Goal: Information Seeking & Learning: Learn about a topic

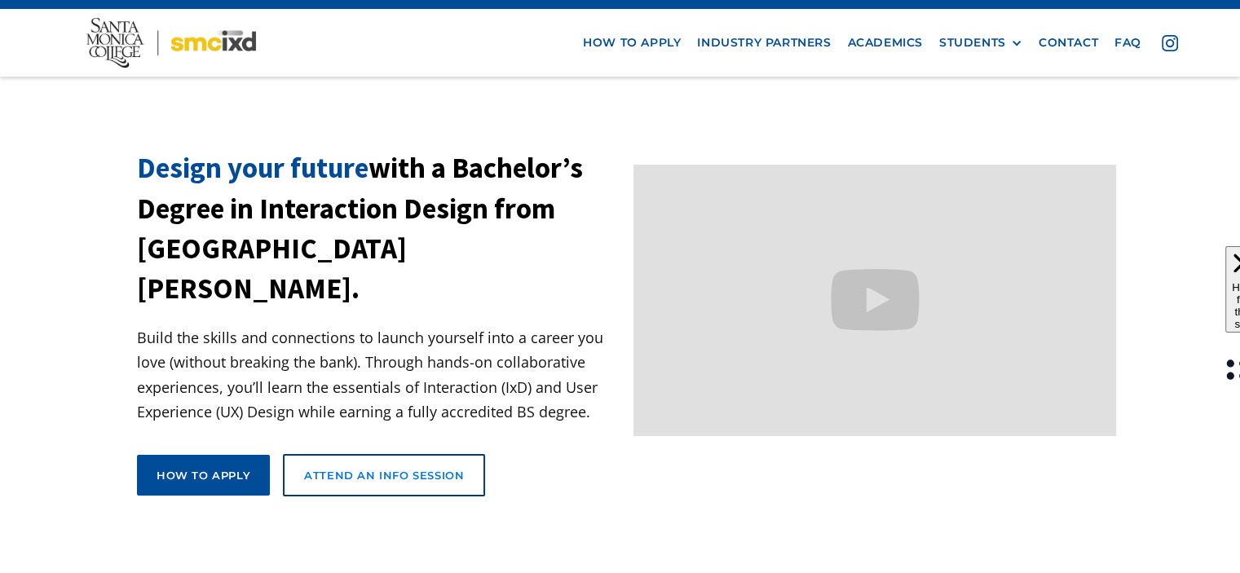
scroll to position [33, 0]
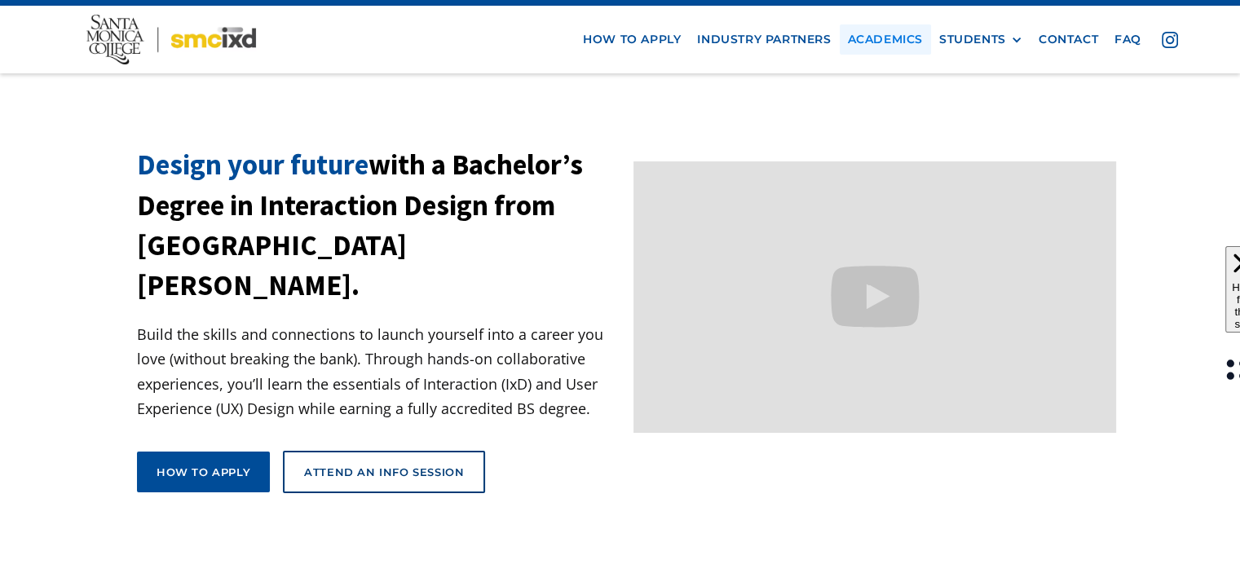
click at [886, 38] on link "Academics" at bounding box center [884, 39] width 91 height 30
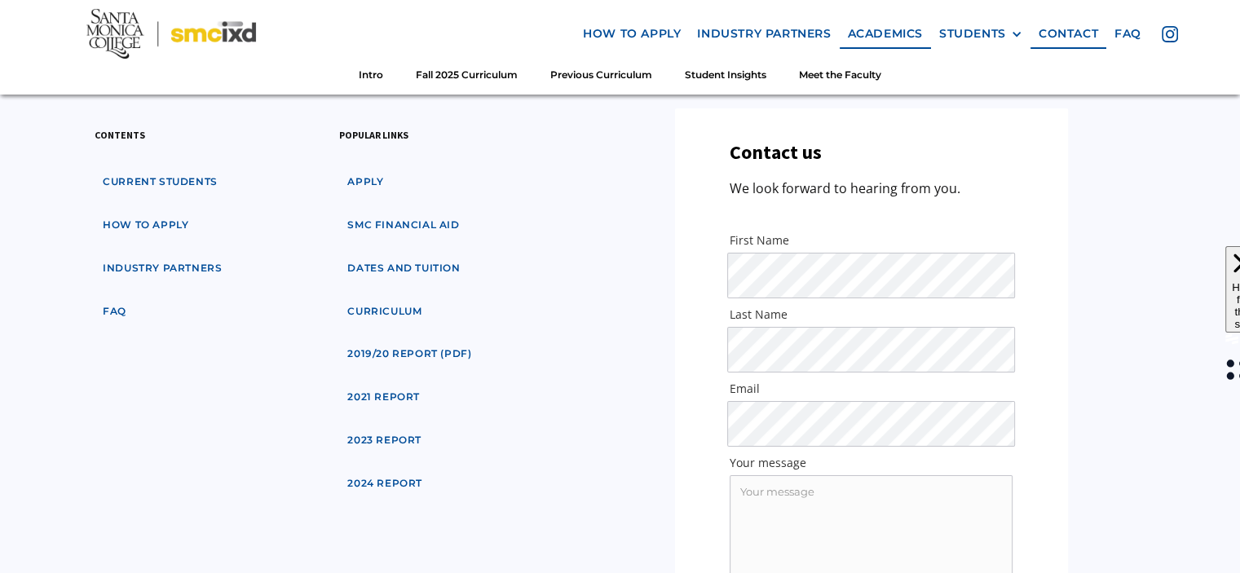
scroll to position [5887, 0]
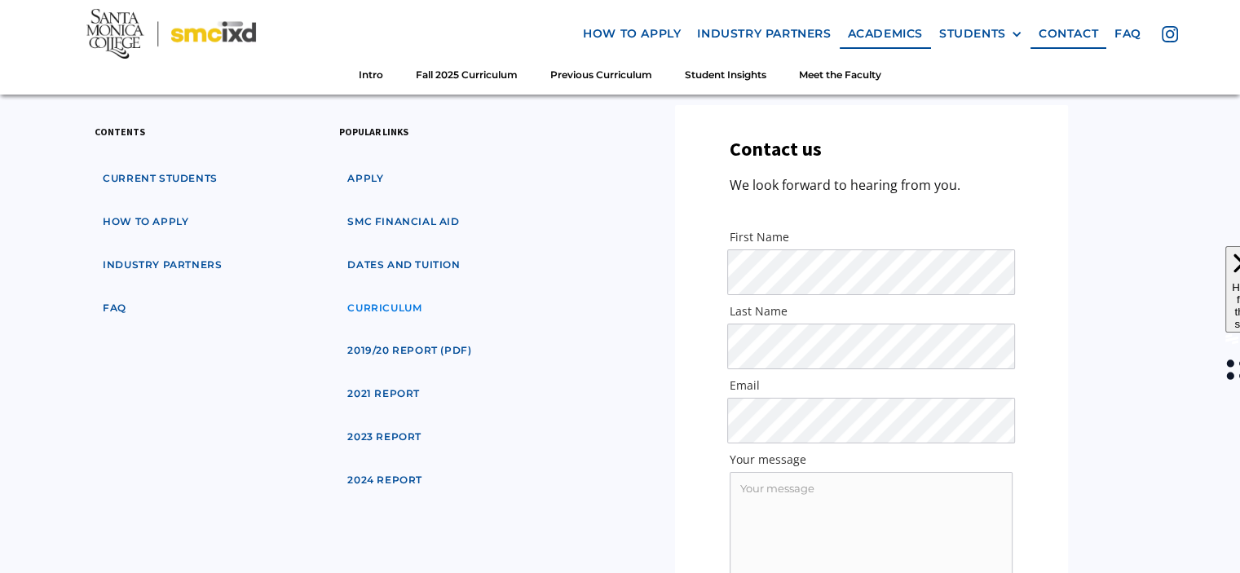
click at [394, 293] on link "curriculum" at bounding box center [384, 308] width 90 height 30
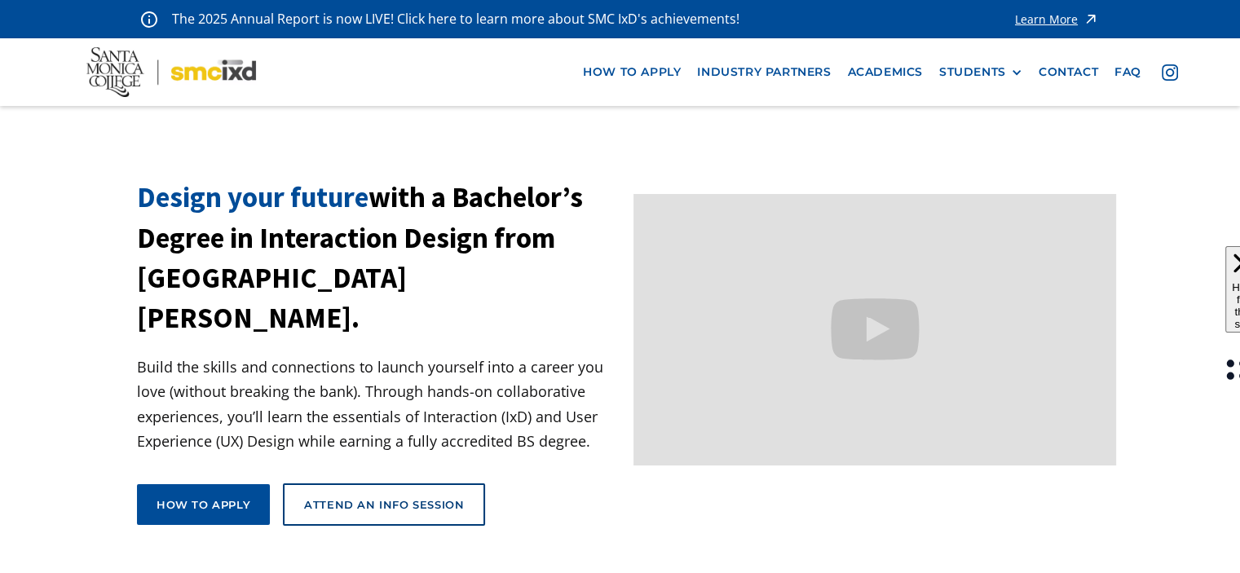
click at [892, 88] on nav "how to apply industry partners Academics STUDENTS PROspective Students GRAD SHO…" at bounding box center [620, 72] width 1240 height 68
click at [892, 68] on link "Academics" at bounding box center [884, 72] width 91 height 30
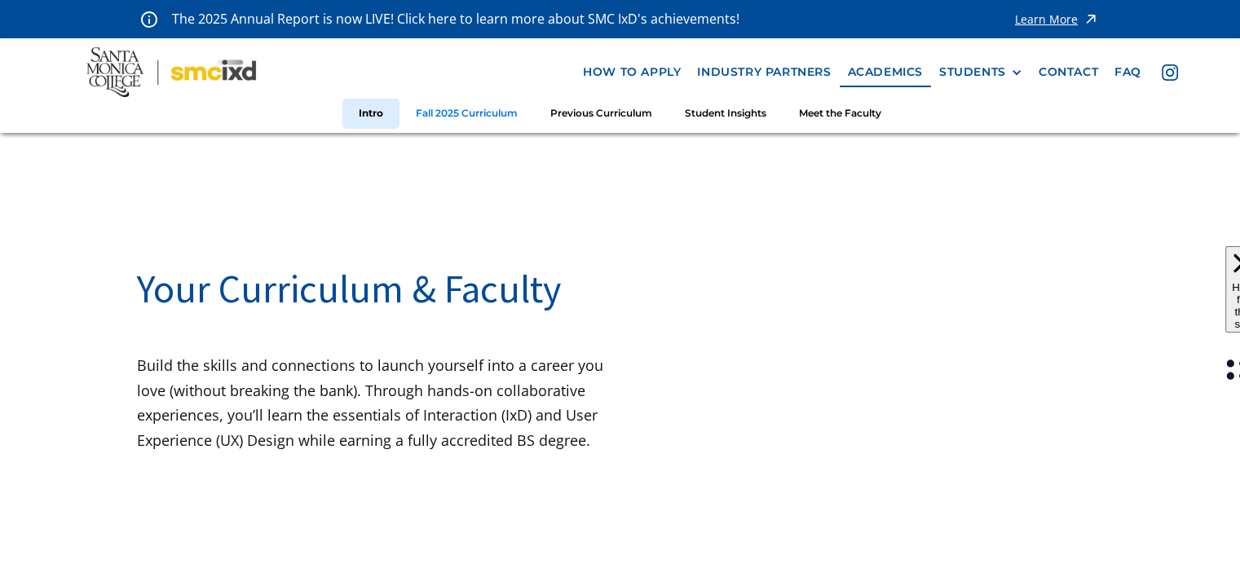
click at [476, 117] on link "Fall 2025 Curriculum" at bounding box center [466, 114] width 134 height 30
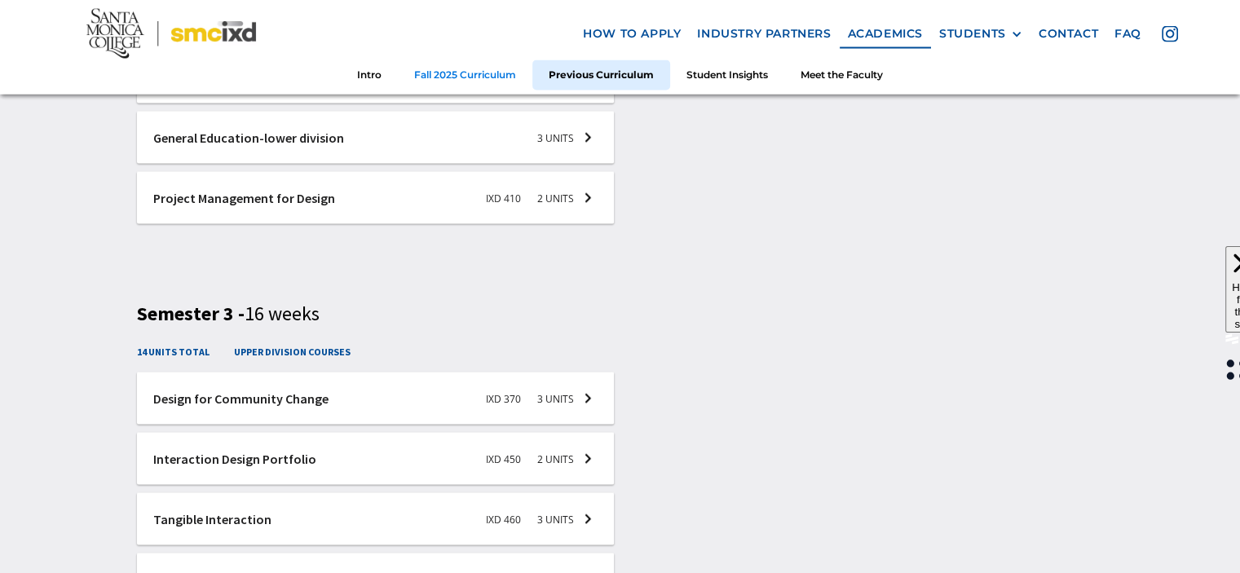
scroll to position [3144, 0]
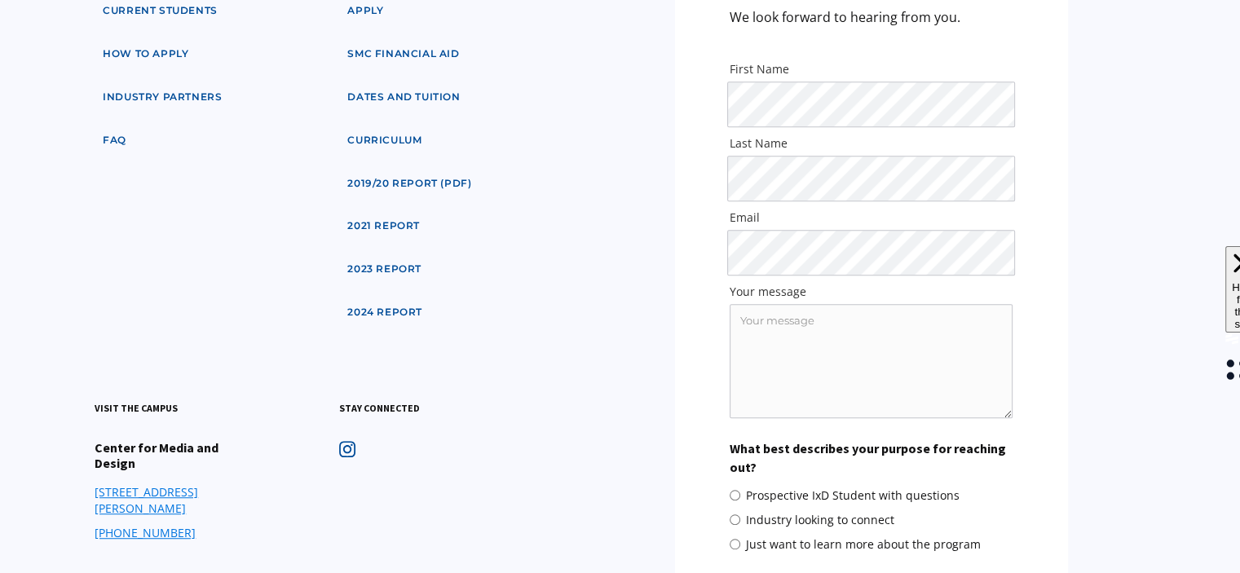
scroll to position [936, 0]
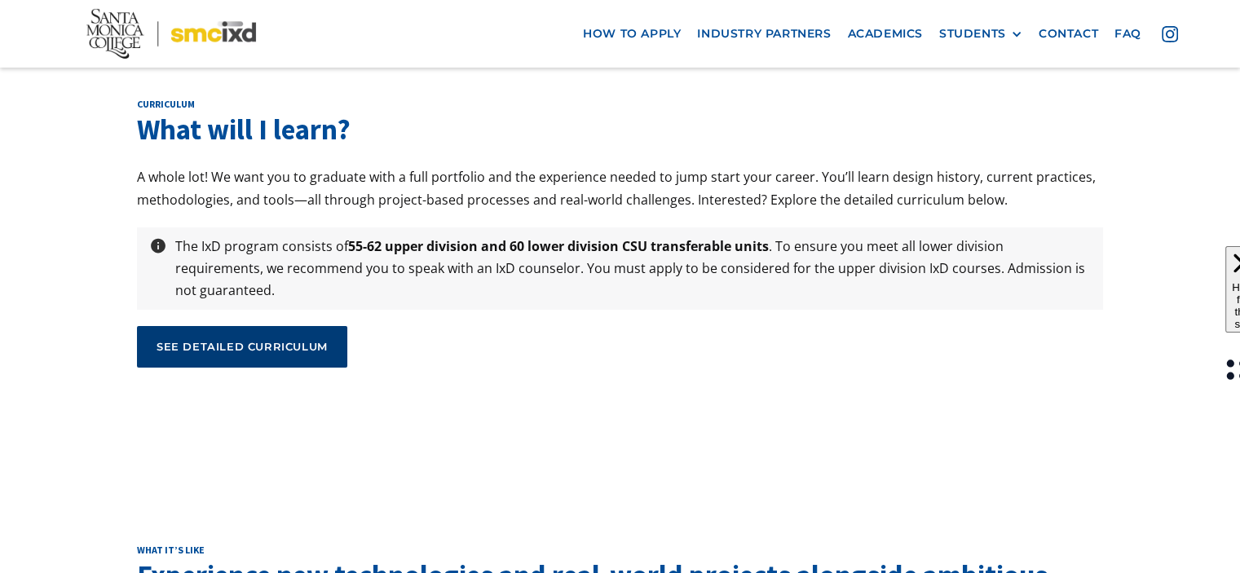
scroll to position [5438, 0]
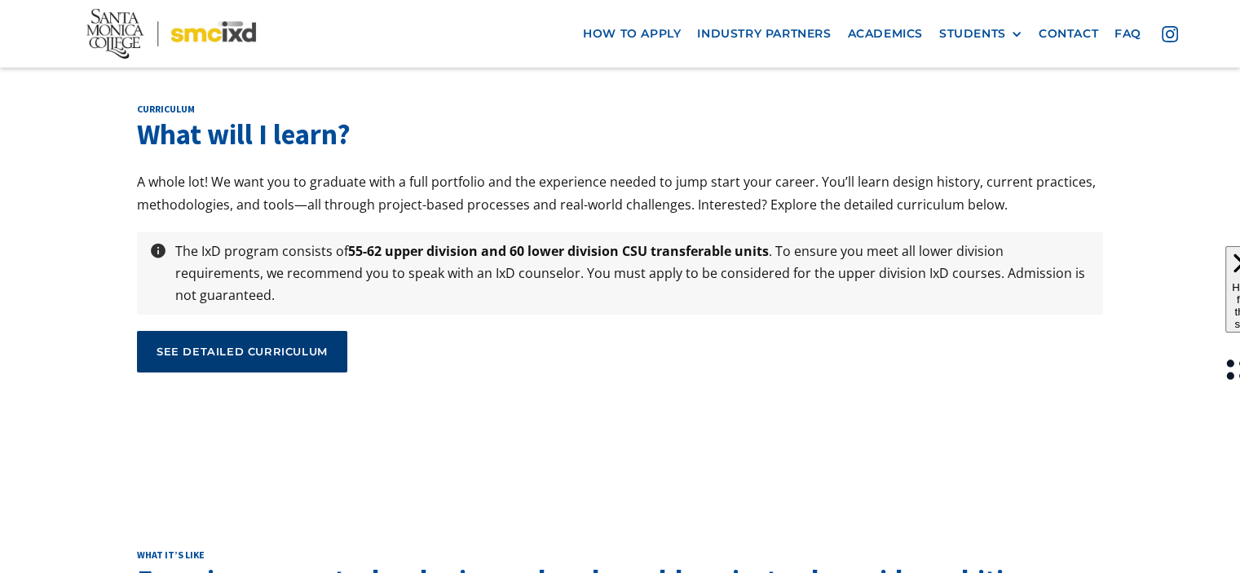
click at [287, 344] on div "see detailed curriculum" at bounding box center [241, 351] width 171 height 15
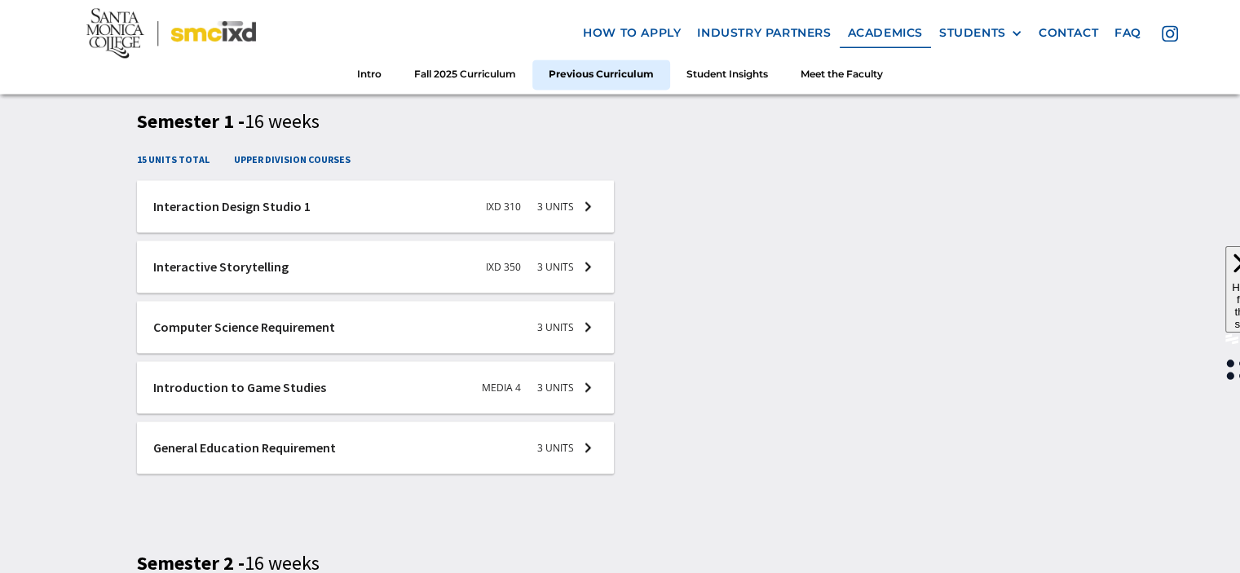
scroll to position [2404, 0]
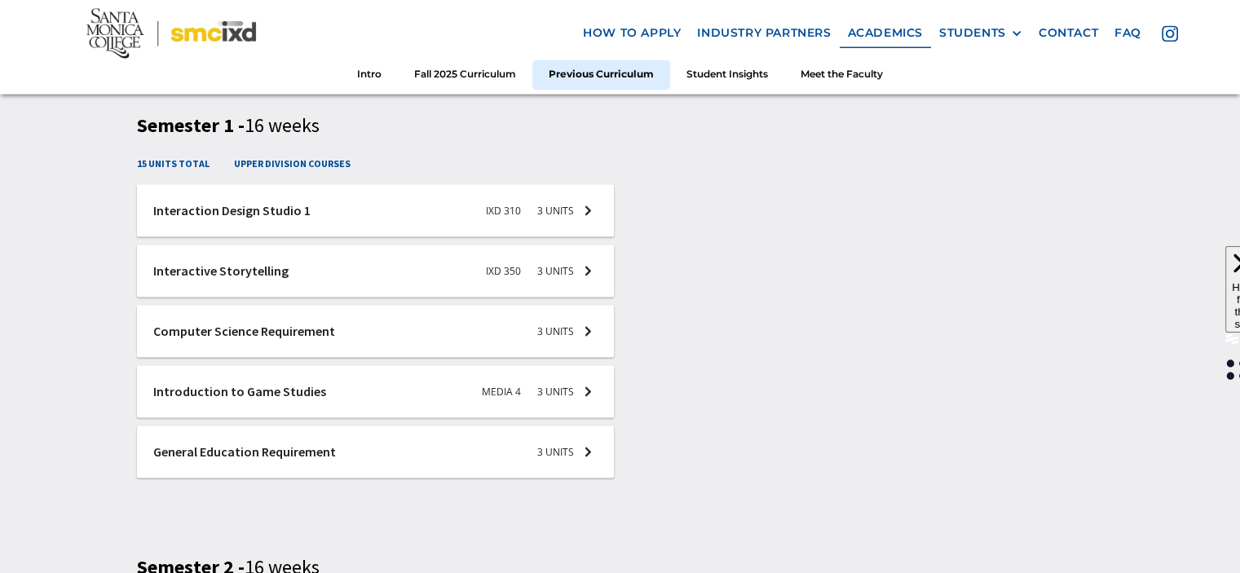
click at [225, 456] on div at bounding box center [375, 451] width 477 height 52
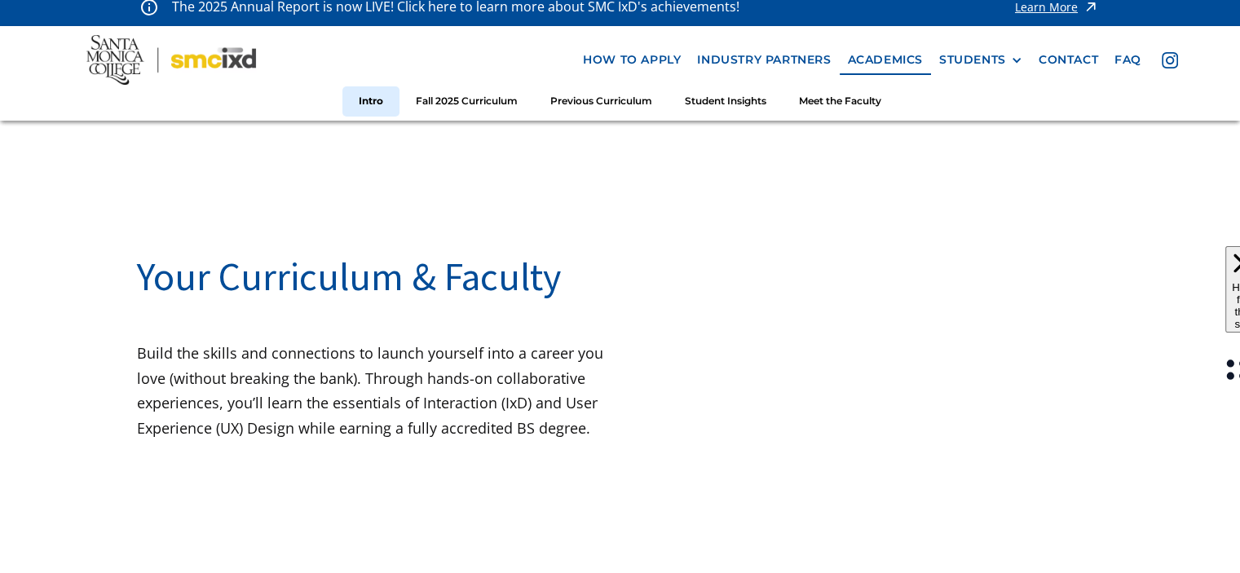
scroll to position [0, 0]
